Goal: Entertainment & Leisure: Consume media (video, audio)

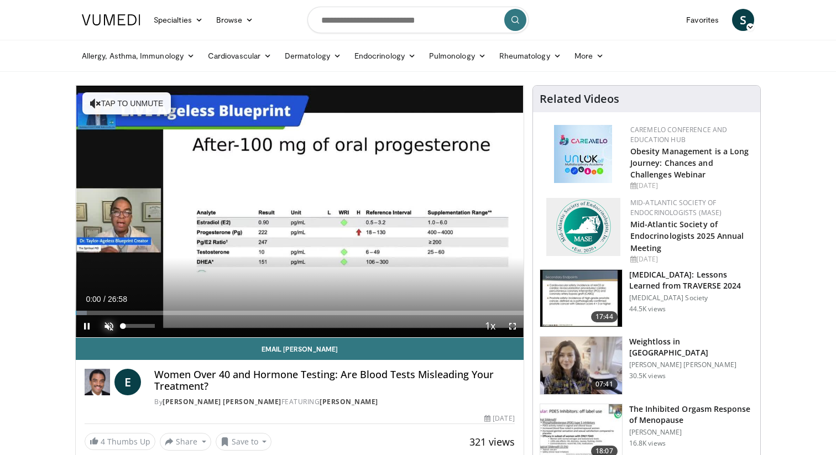
click at [107, 329] on span "Video Player" at bounding box center [109, 326] width 22 height 22
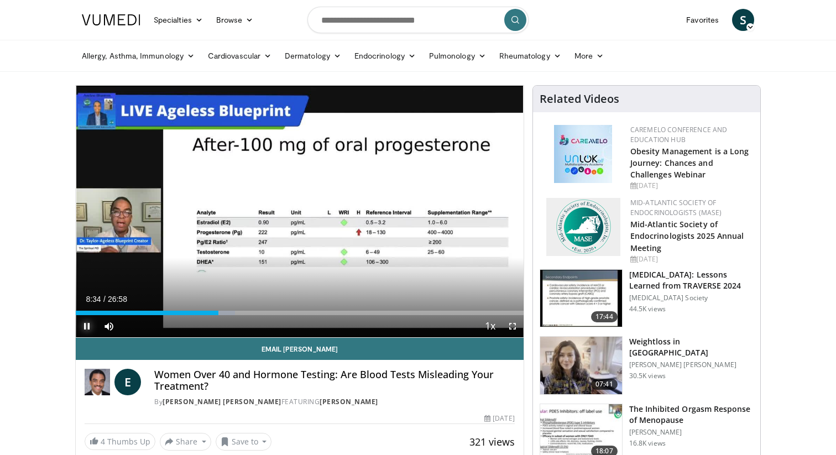
click at [86, 324] on span "Video Player" at bounding box center [87, 326] width 22 height 22
